Goal: Navigation & Orientation: Find specific page/section

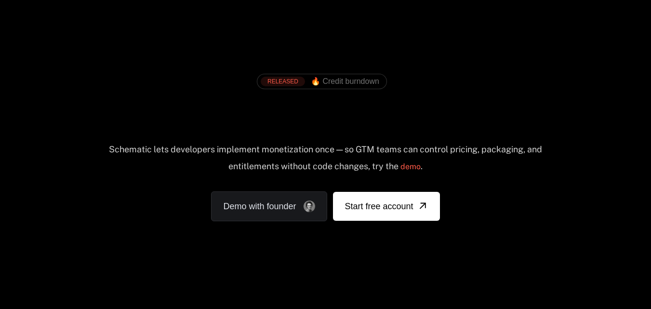
click at [24, 35] on div "RELEASED 🔥 Credit burndown Ship any pricing model. Schematic lets developers im…" at bounding box center [325, 142] width 626 height 229
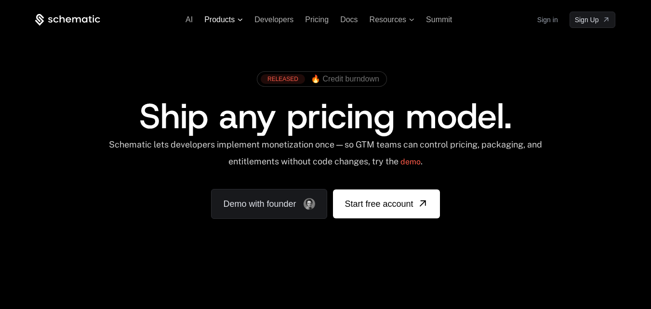
click at [240, 17] on span "Products" at bounding box center [223, 19] width 39 height 9
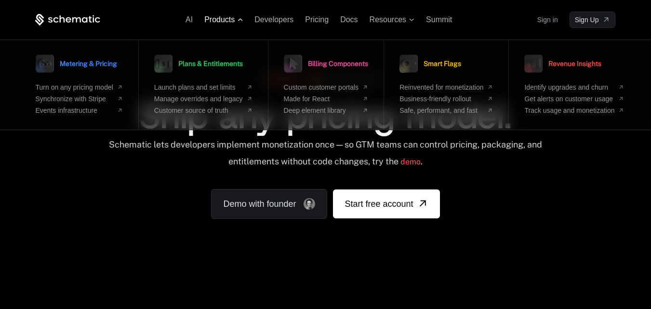
click at [240, 17] on span "Products" at bounding box center [223, 19] width 39 height 9
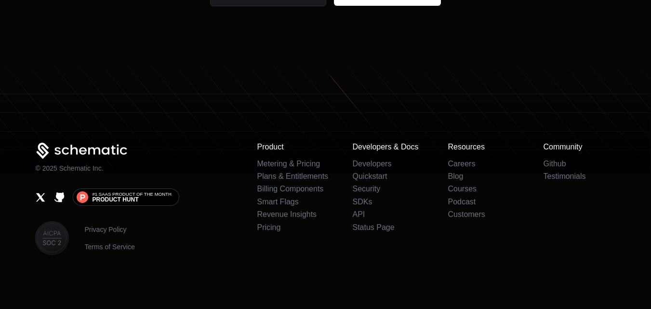
scroll to position [5992, 0]
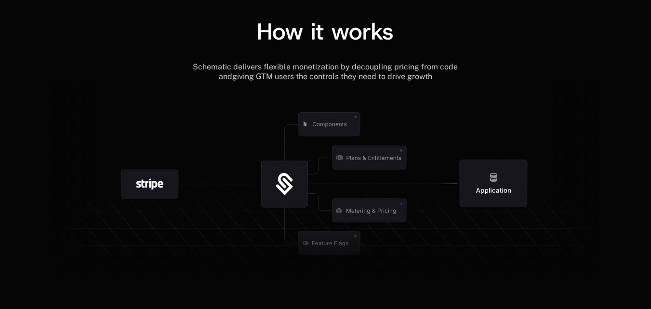
scroll to position [1156, 0]
